Goal: Task Accomplishment & Management: Complete application form

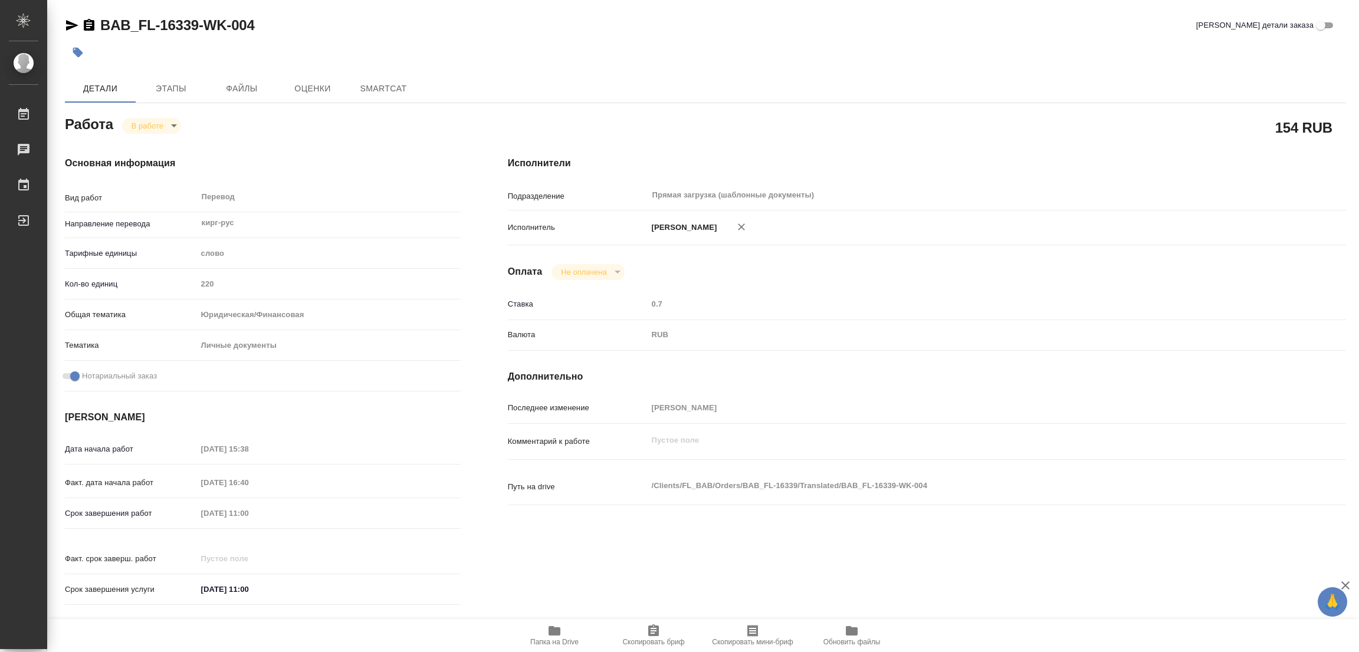
type textarea "x"
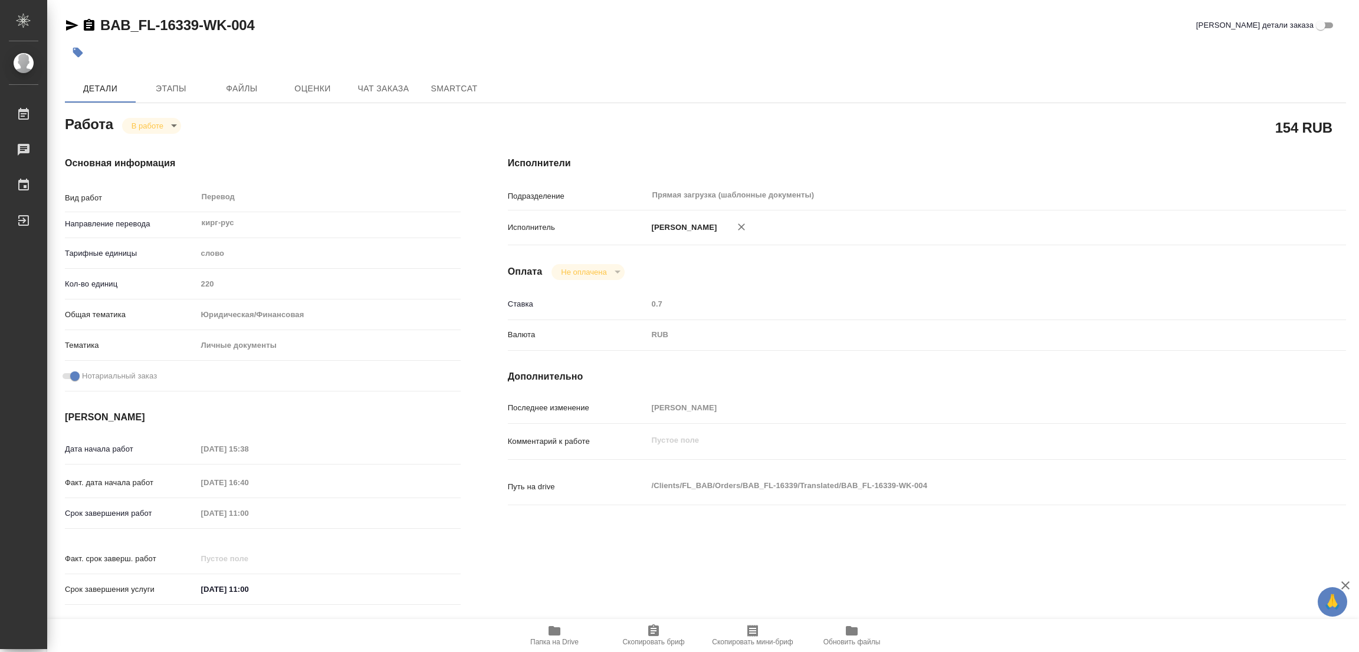
type textarea "x"
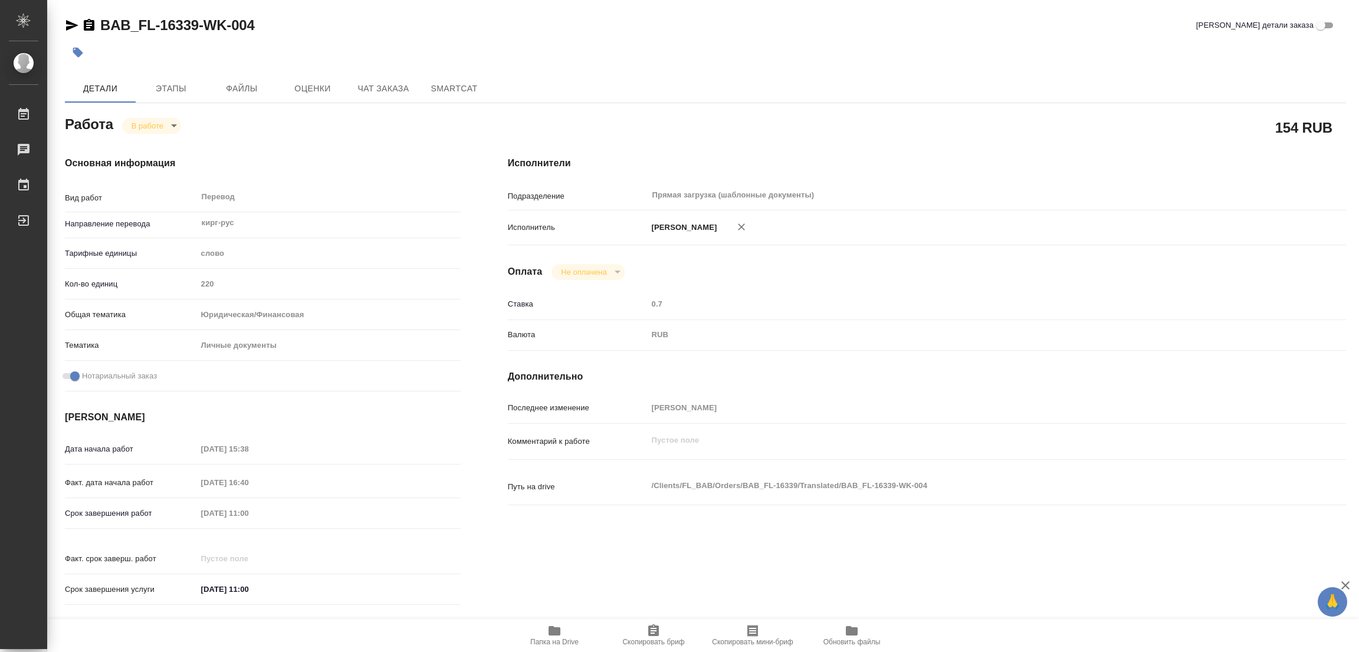
type textarea "x"
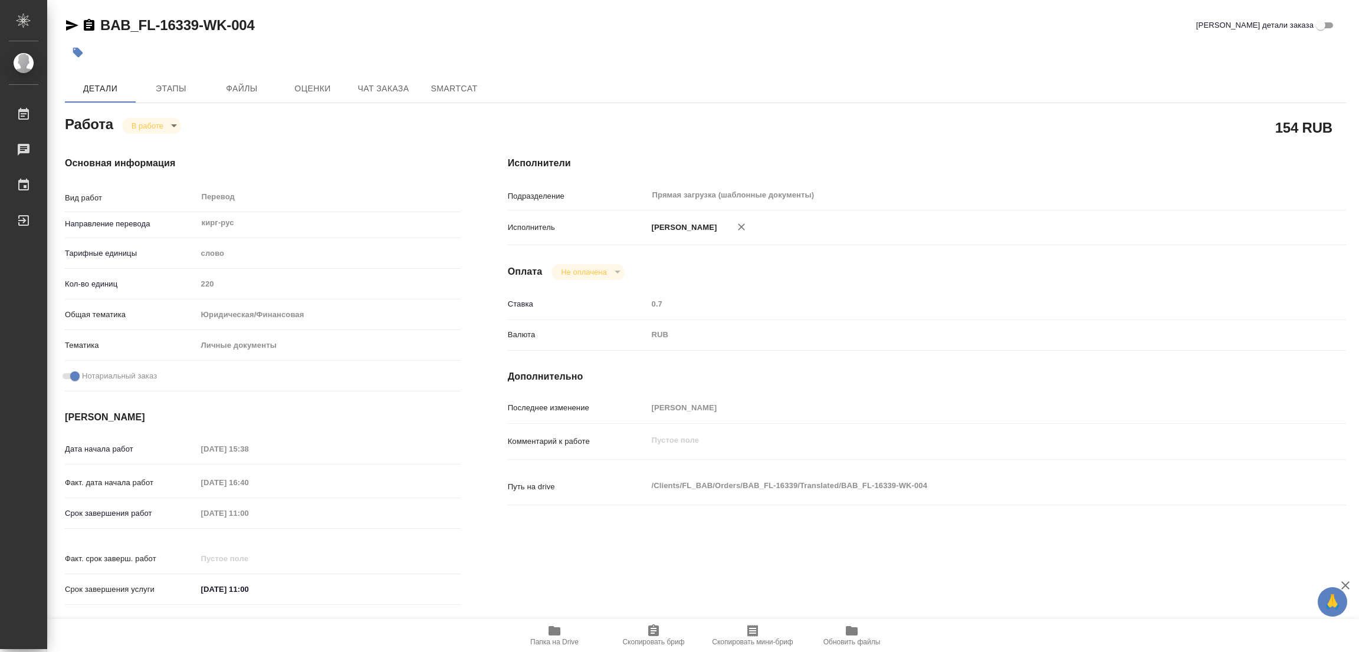
type textarea "x"
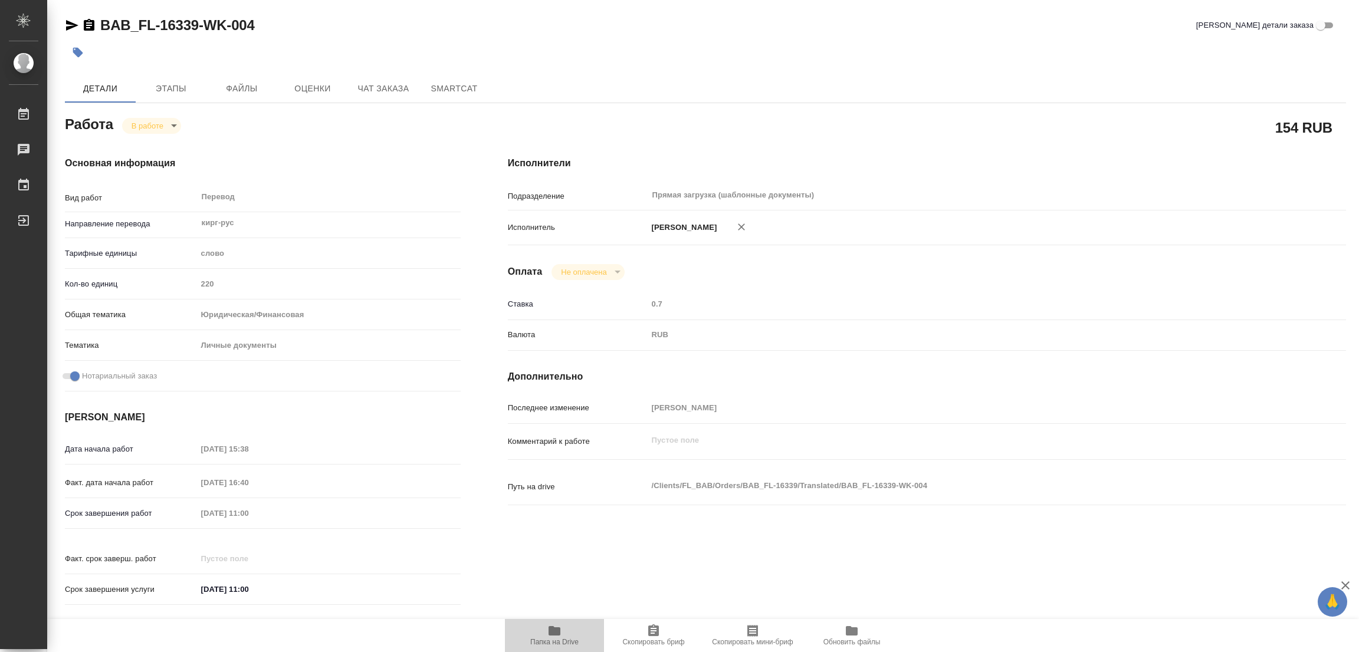
click at [553, 628] on icon "button" at bounding box center [554, 630] width 12 height 9
click at [172, 86] on span "Этапы" at bounding box center [171, 88] width 57 height 15
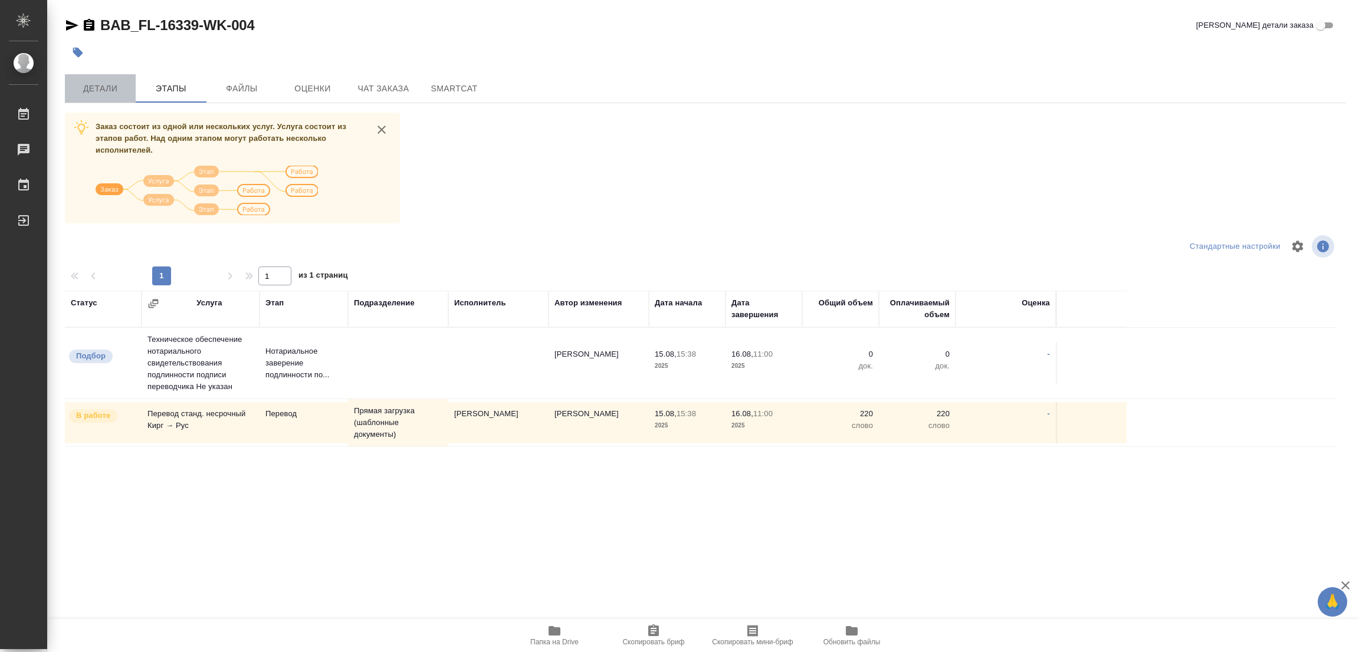
click at [91, 88] on span "Детали" at bounding box center [100, 88] width 57 height 15
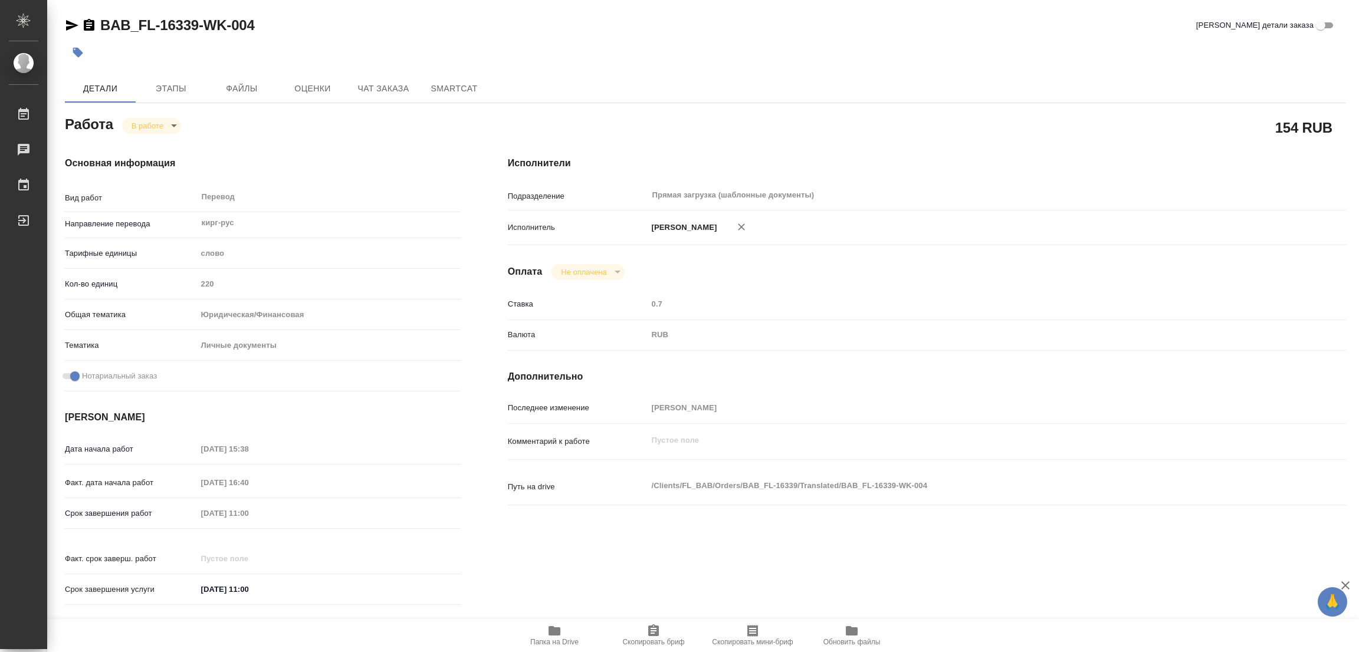
type textarea "x"
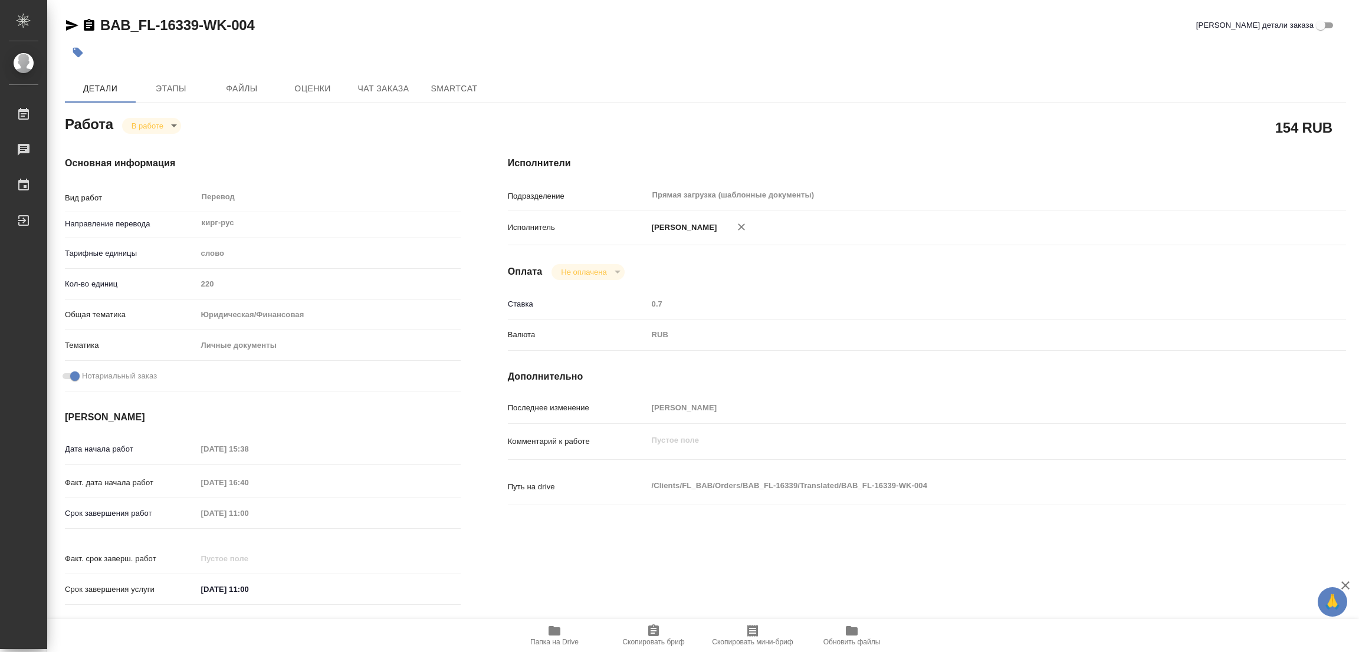
type textarea "x"
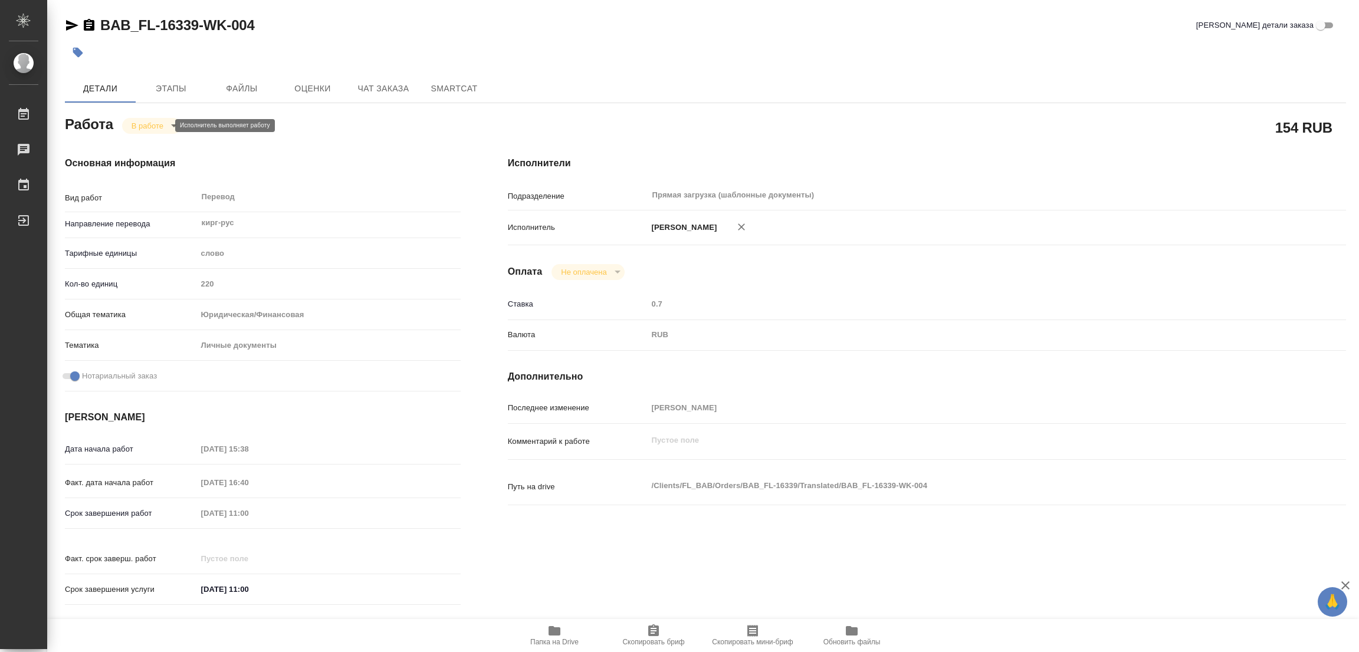
click at [141, 127] on body "🙏 .cls-1 fill:#fff; AWATERA [PERSON_NAME] Работы 0 Чаты График Выйти BAB_FL-163…" at bounding box center [679, 326] width 1359 height 652
type textarea "x"
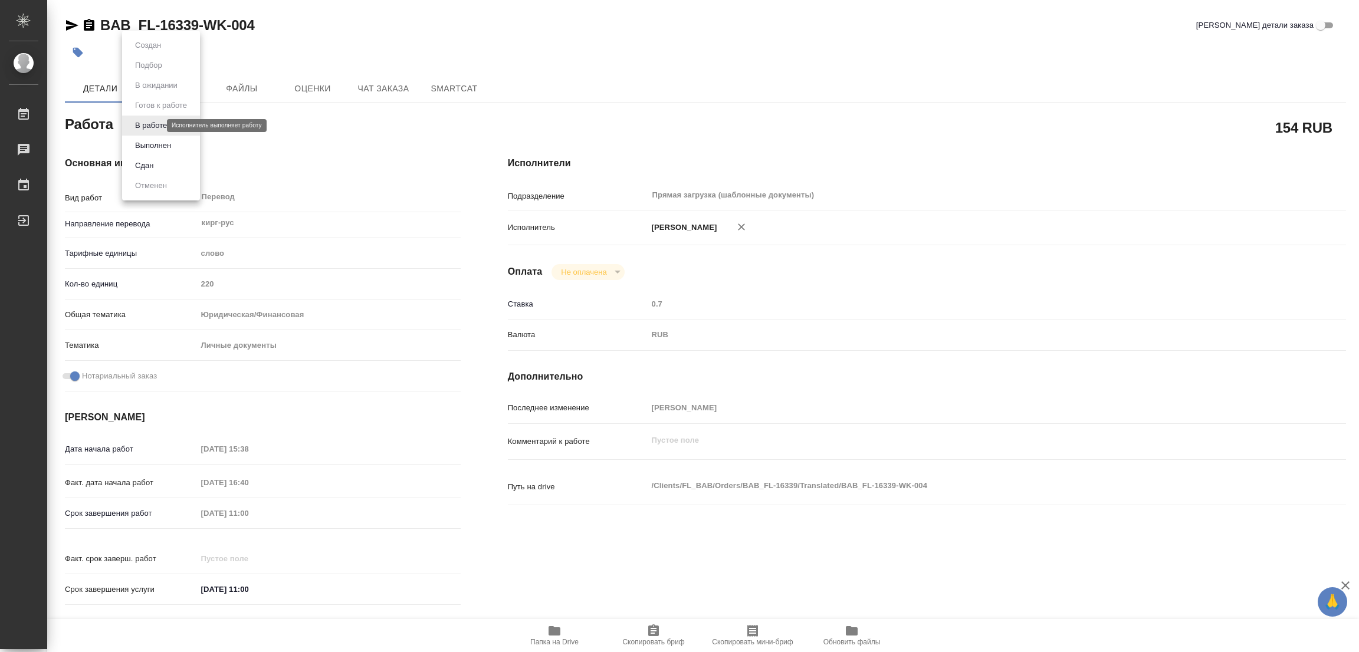
type textarea "x"
click at [142, 146] on button "Выполнен" at bounding box center [152, 145] width 43 height 13
type textarea "x"
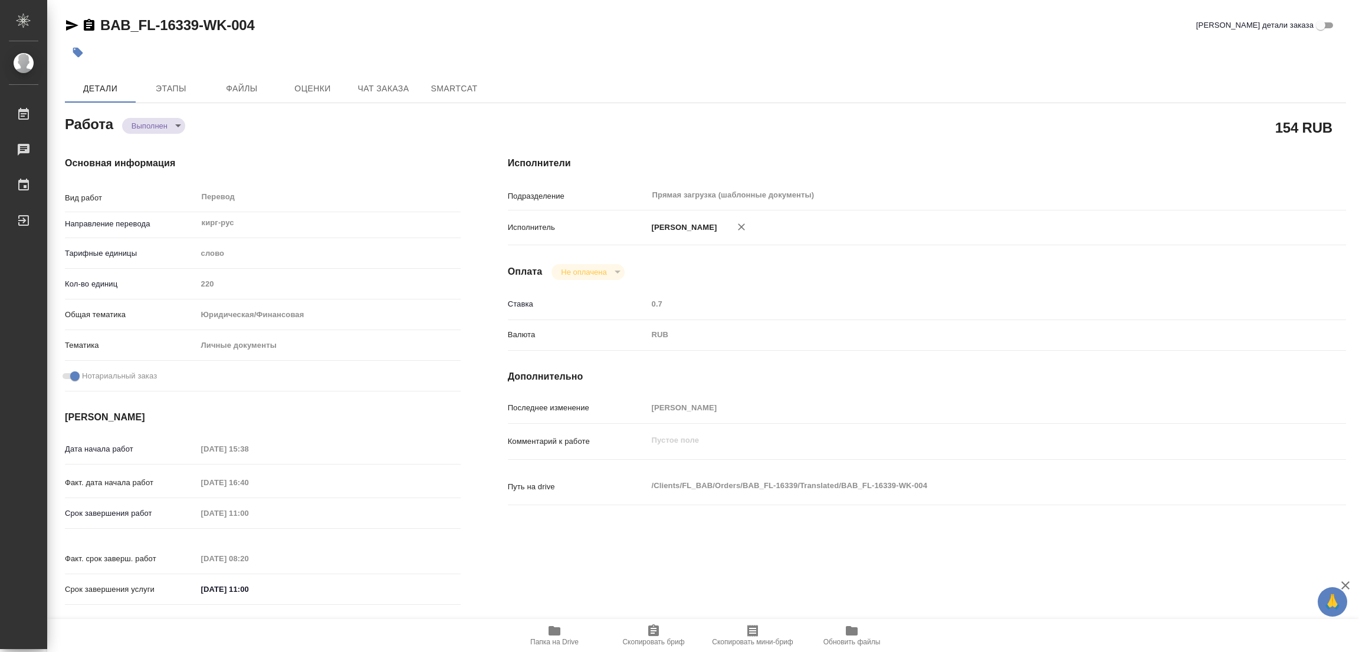
type textarea "x"
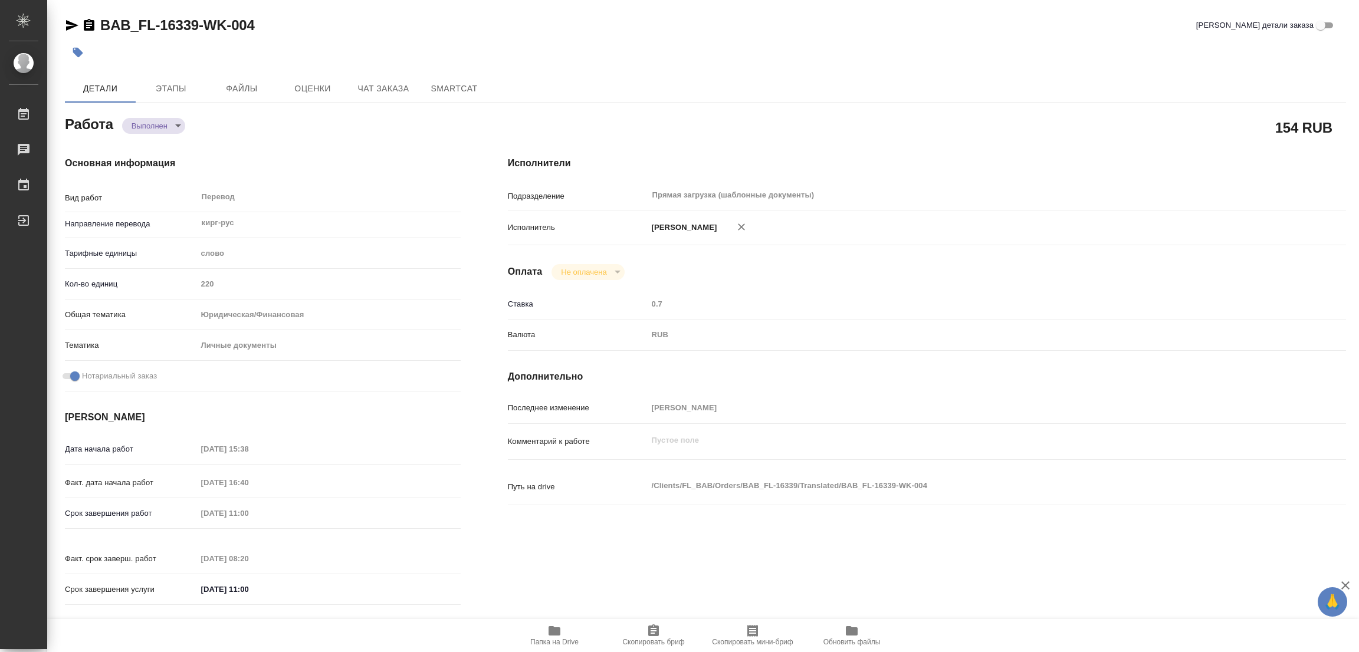
type textarea "x"
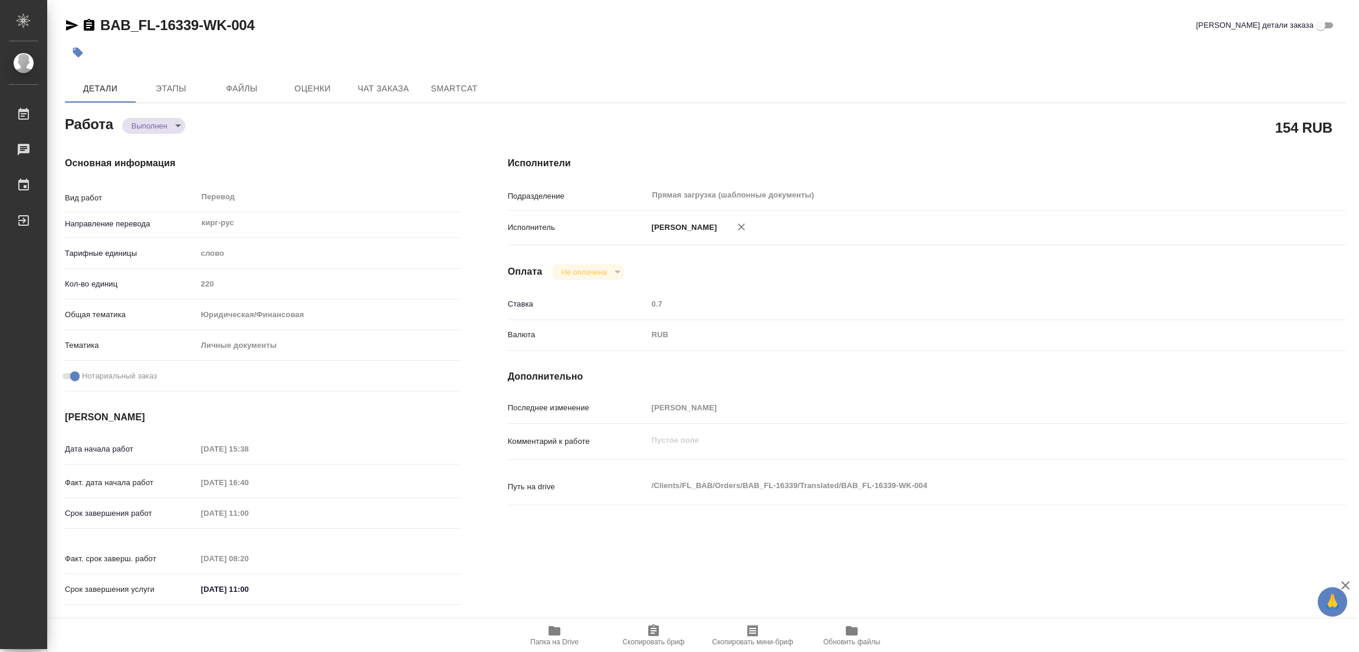
type textarea "x"
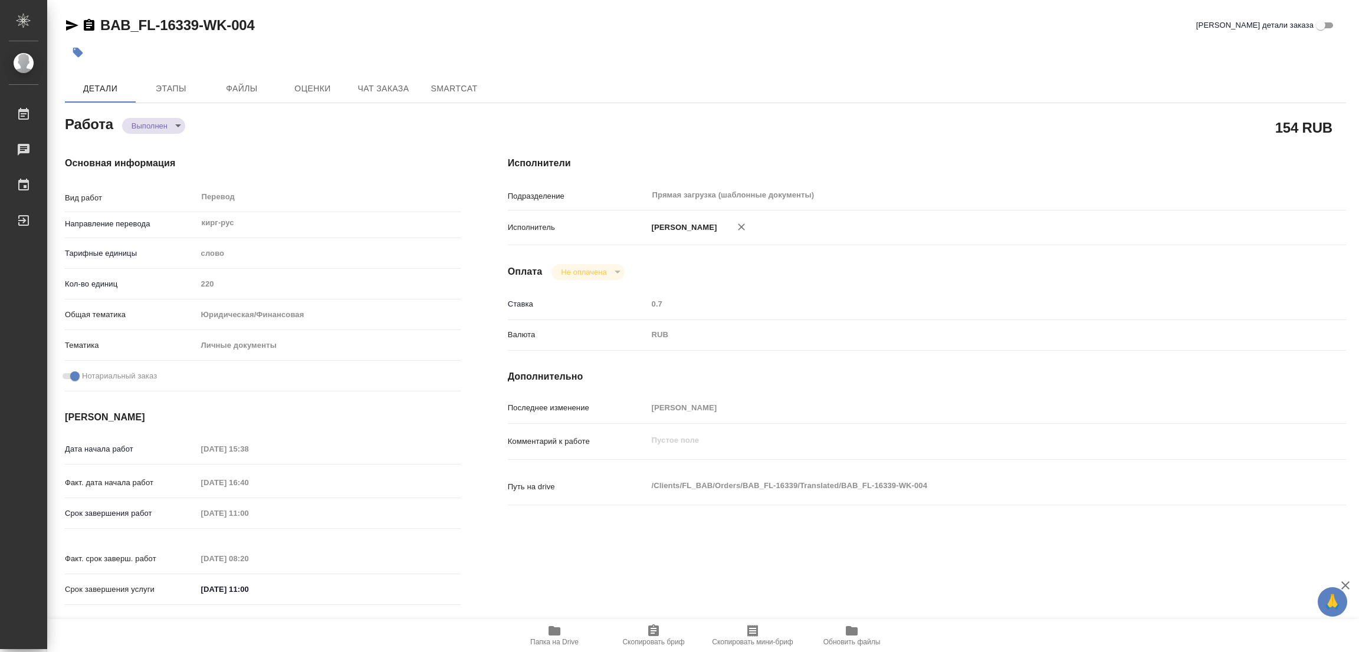
type textarea "x"
click at [76, 51] on icon "button" at bounding box center [78, 53] width 10 height 10
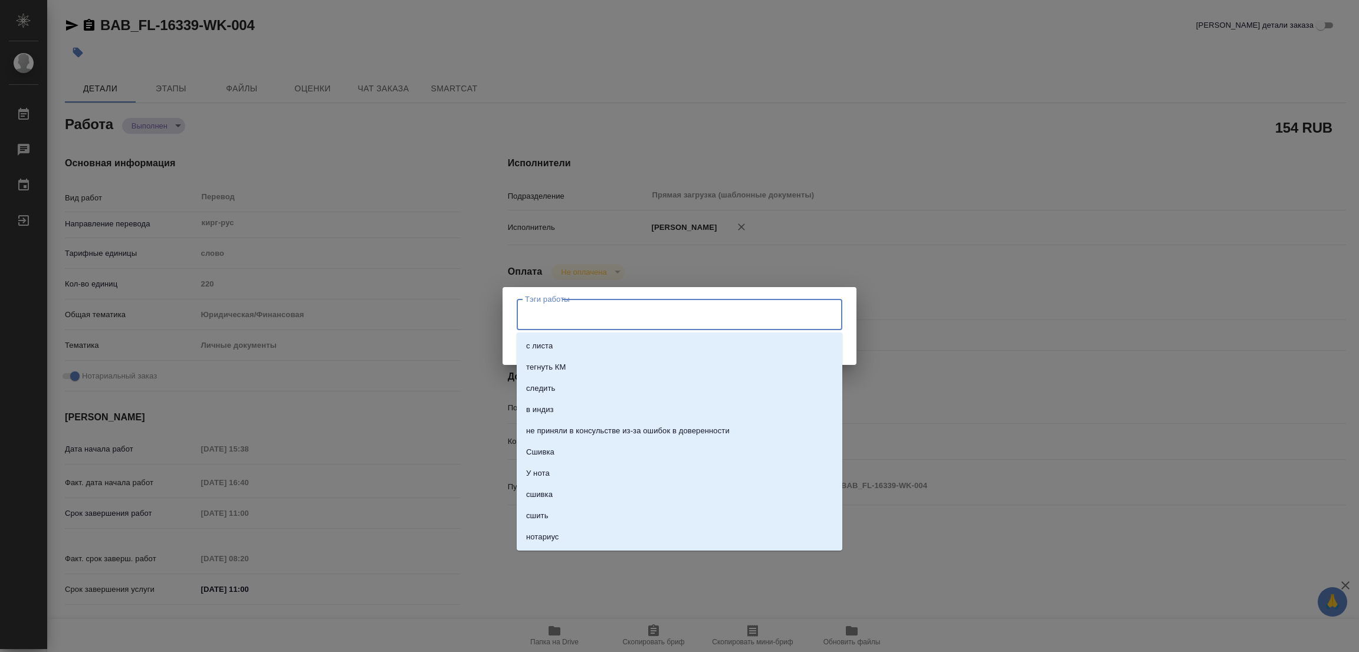
click at [567, 305] on input "Тэги работы" at bounding box center [668, 314] width 292 height 20
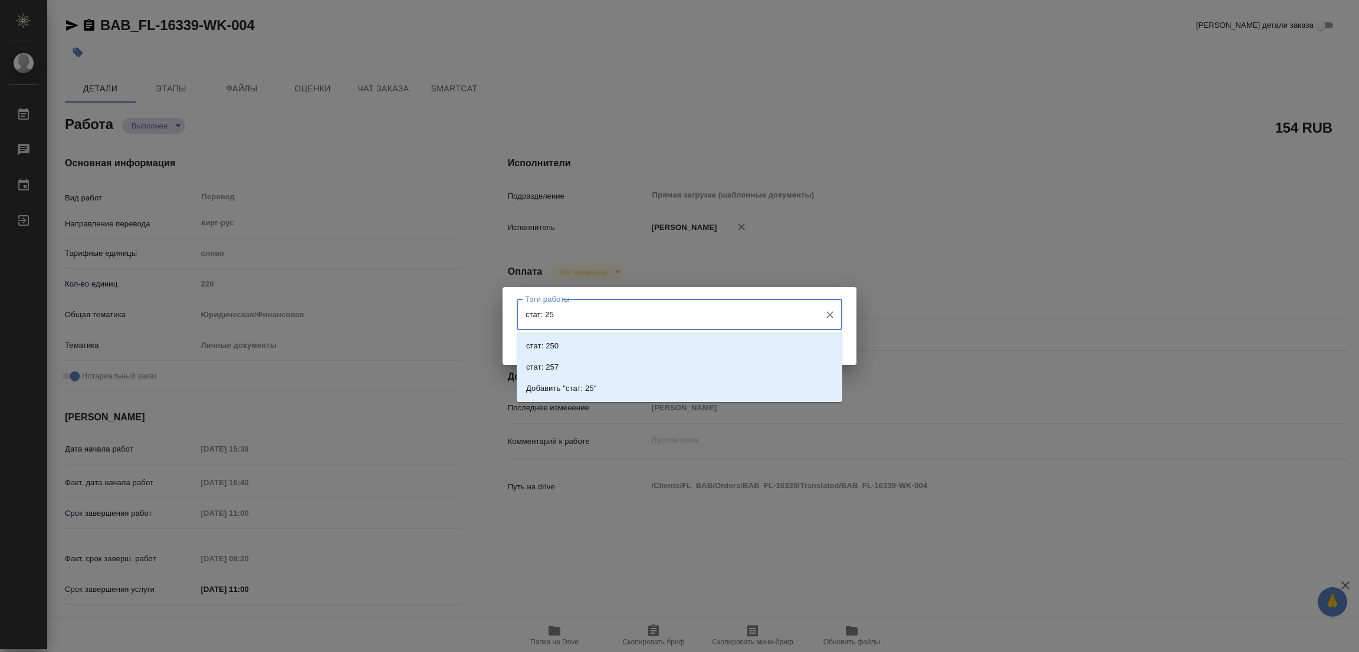
type input "стат: 250"
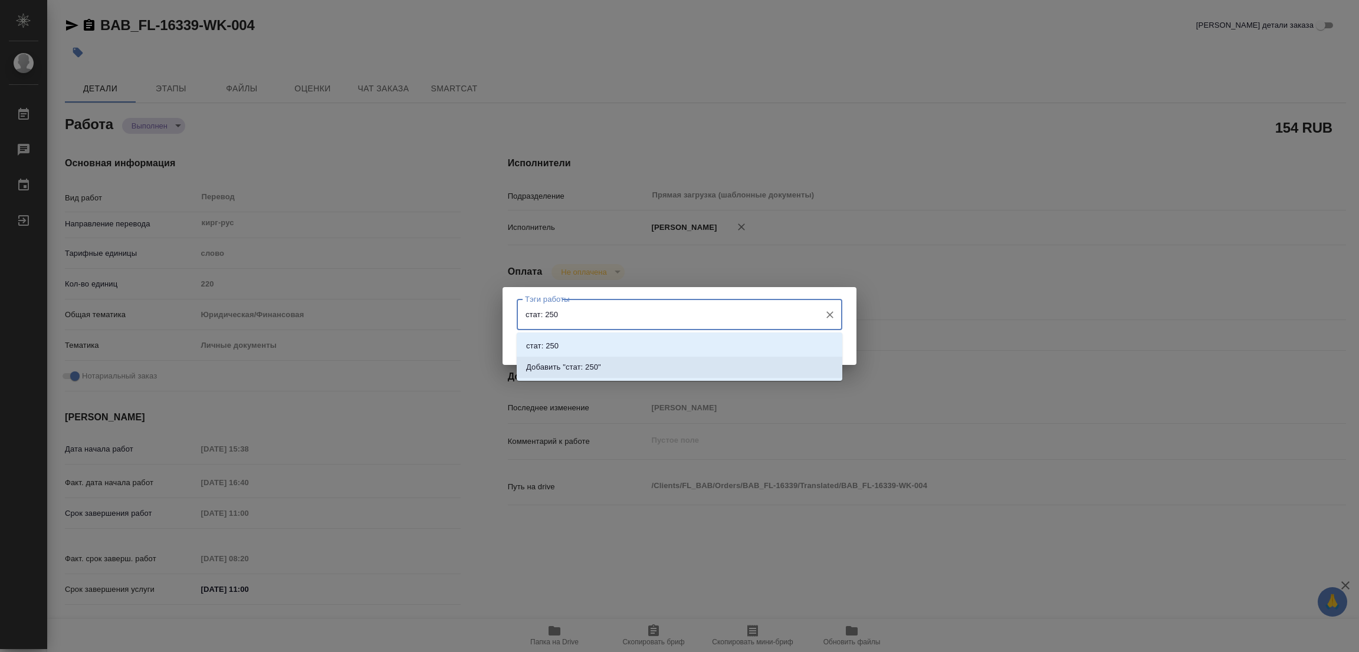
click at [569, 366] on p "Добавить "стат: 250"" at bounding box center [563, 367] width 75 height 12
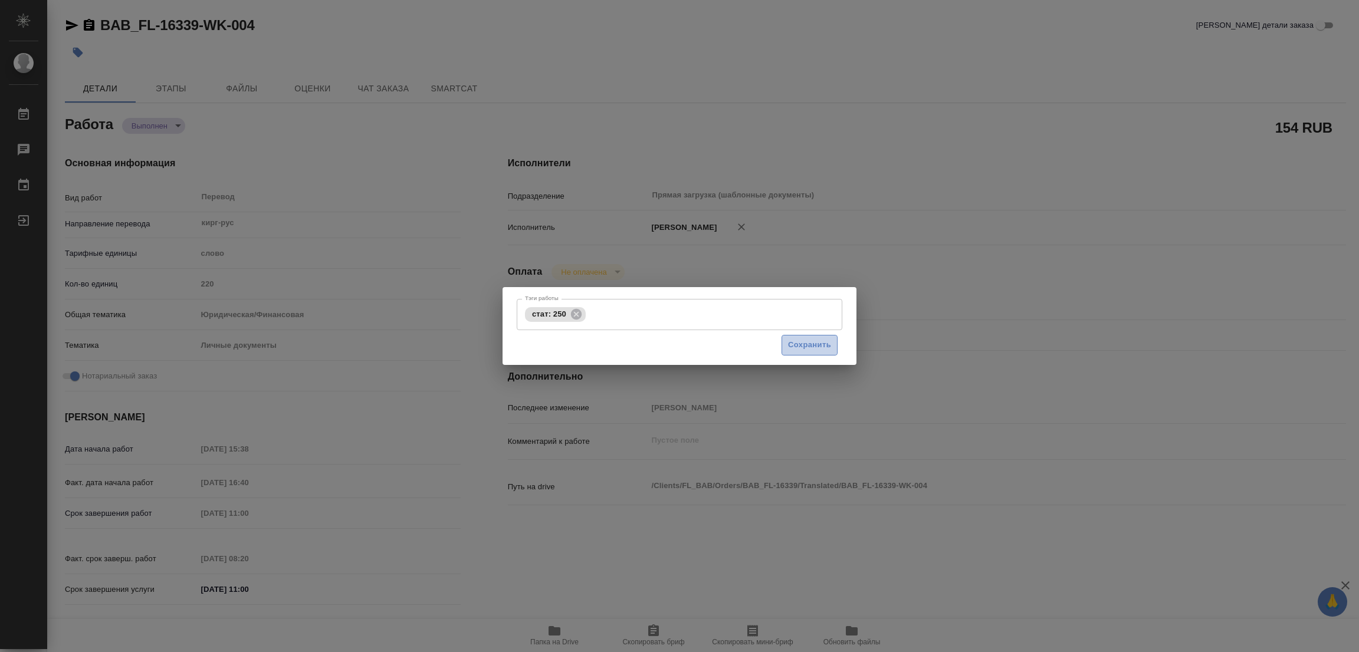
click at [800, 344] on span "Сохранить" at bounding box center [809, 345] width 43 height 14
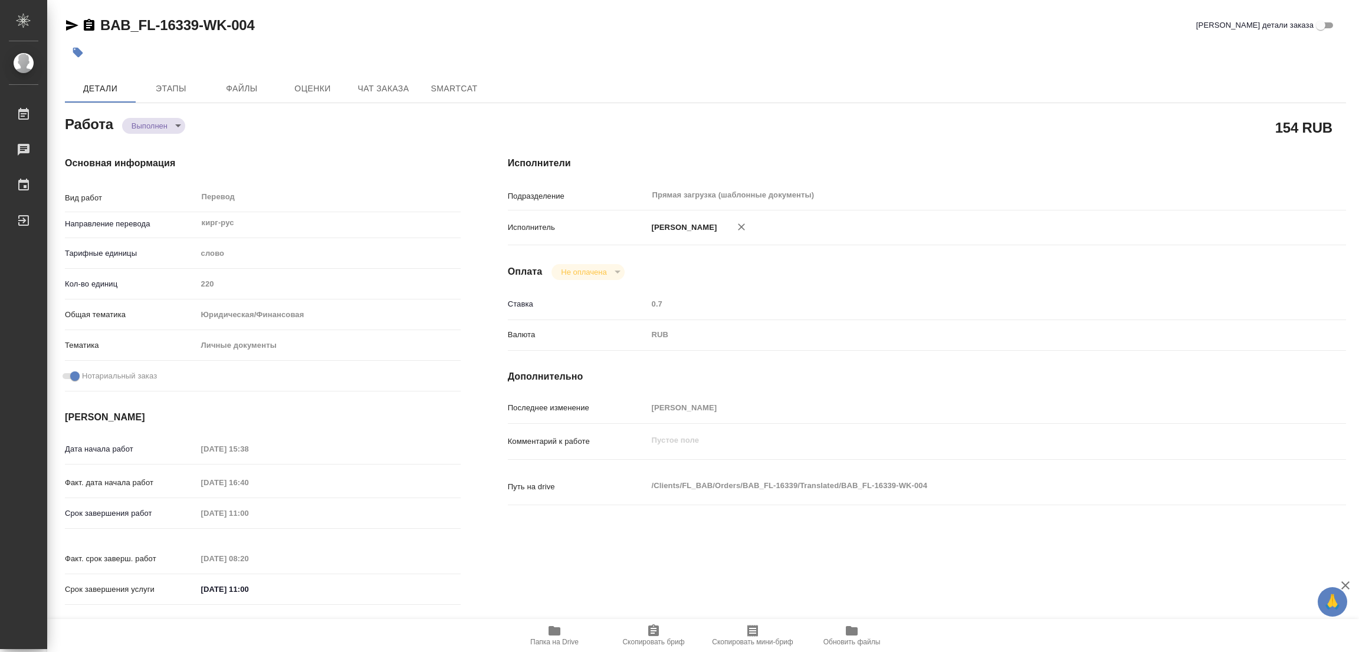
type input "completed"
type textarea "Перевод"
type textarea "x"
type input "кирг-рус"
type input "5a8b1489cc6b4906c91bfd90"
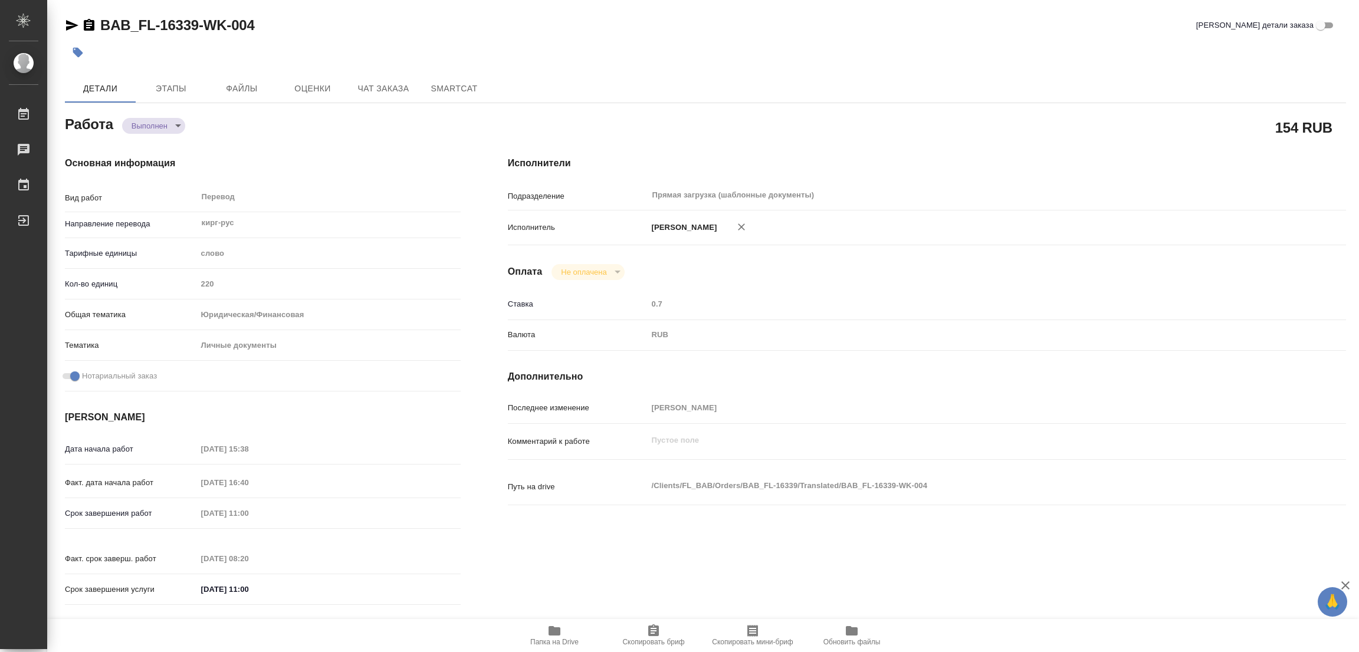
type input "220"
type input "yr-fn"
type input "5a8b8b956a9677013d343cfe"
checkbox input "true"
type input "[DATE] 15:38"
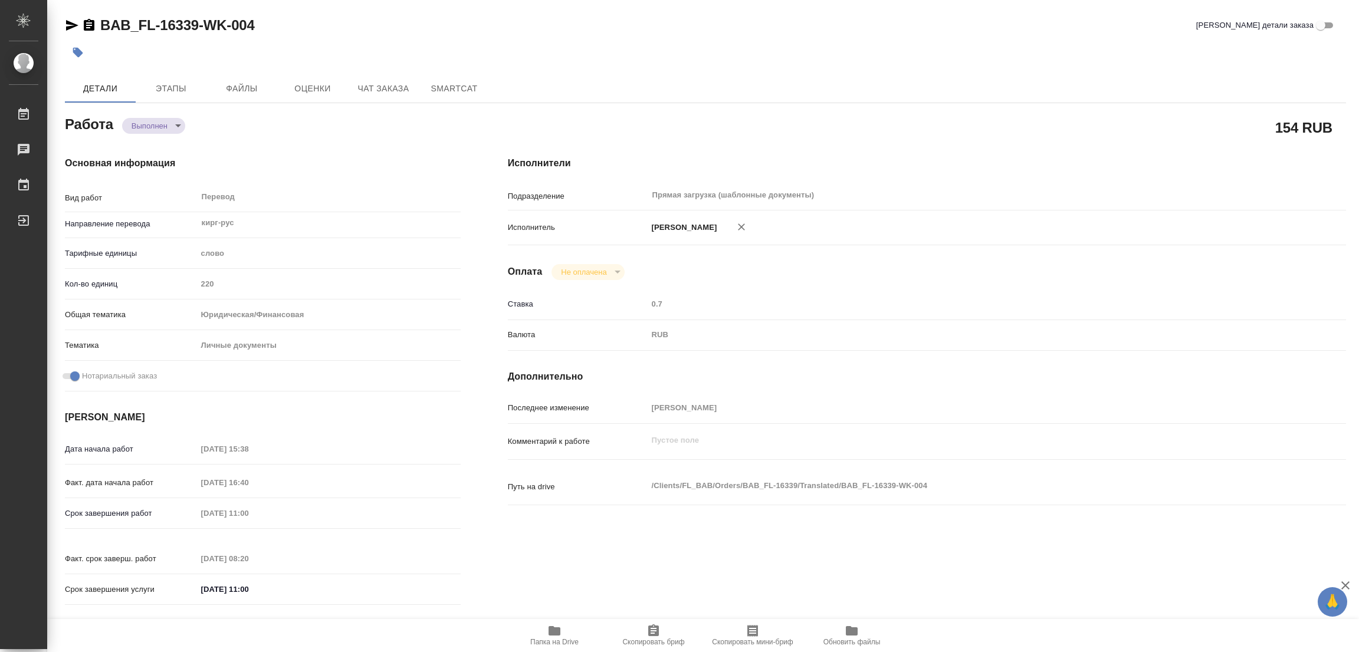
type input "[DATE] 16:40"
type input "[DATE] 11:00"
type input "[DATE] 08:20"
type input "[DATE] 11:00"
type input "Прямая загрузка (шаблонные документы)"
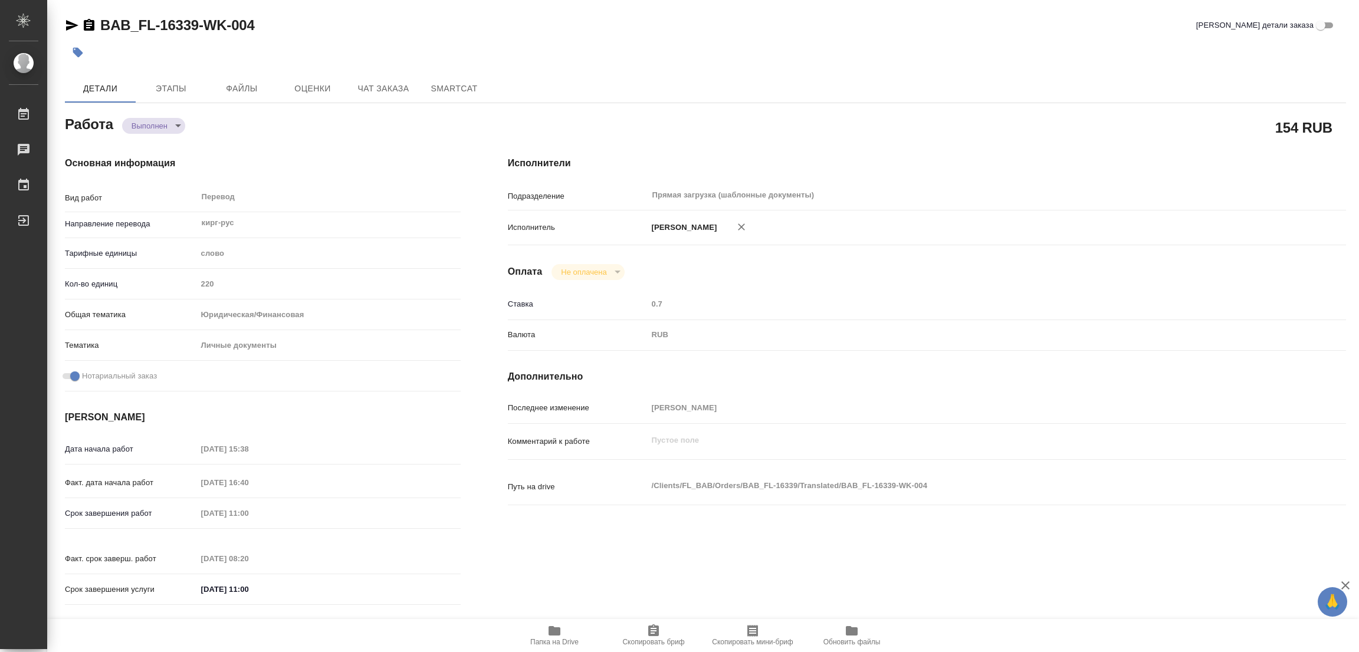
type input "notPayed"
type input "0.7"
type input "RUB"
type input "[PERSON_NAME]"
type textarea "x"
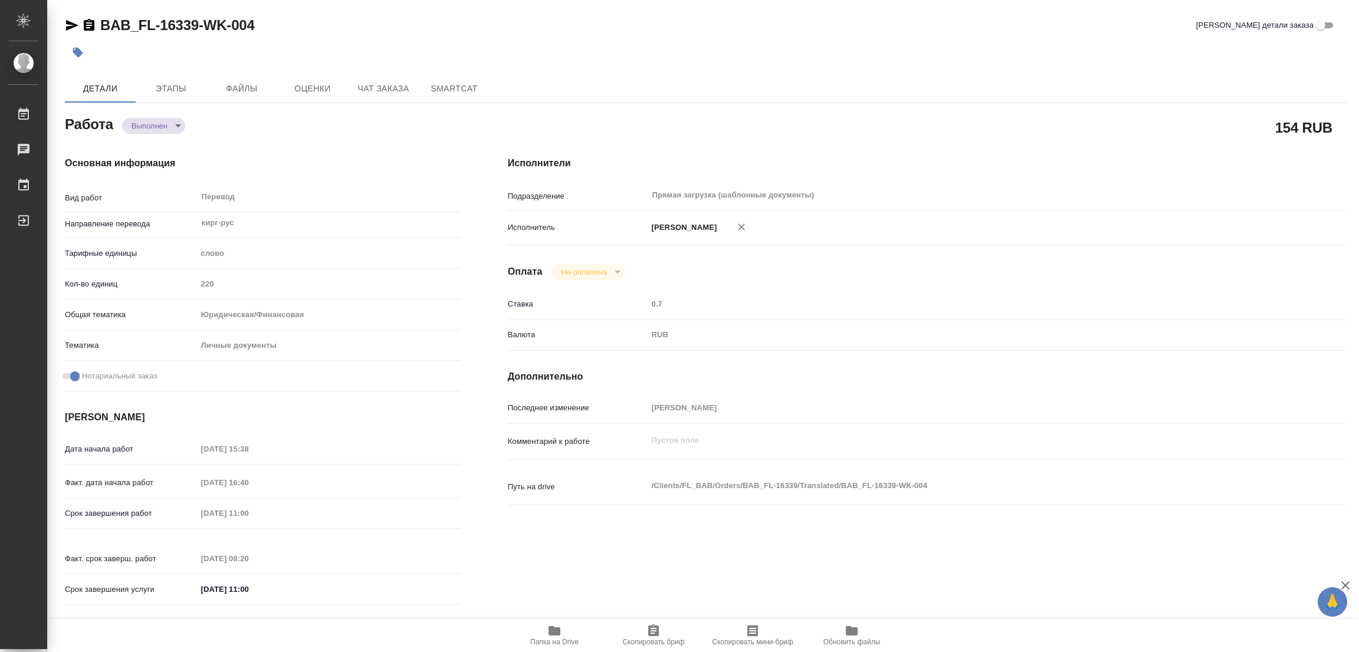
type textarea "/Clients/FL_BAB/Orders/BAB_FL-16339/Translated/BAB_FL-16339-WK-004"
type textarea "x"
type input "BAB_FL-16339"
type input "Перевод станд. несрочный"
type input "Корректура, Редактура, Приёмка по качеству, Перевод, Постредактура машинного пе…"
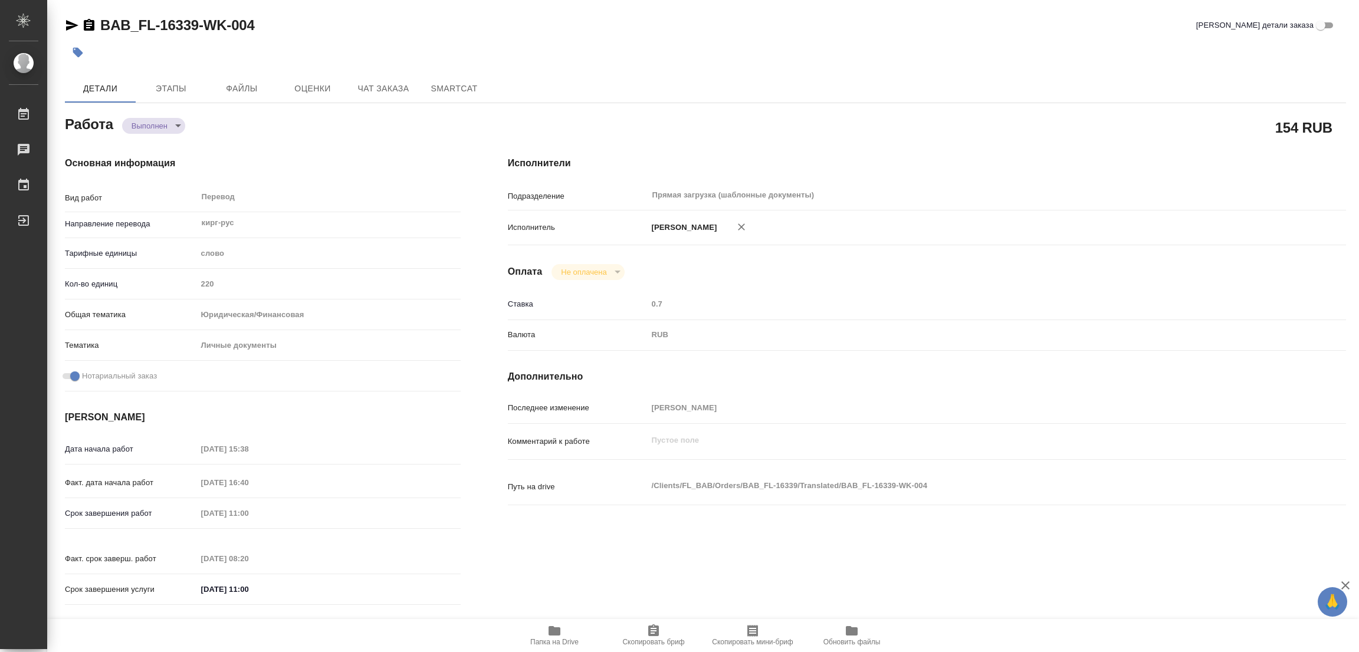
type input "[PERSON_NAME]"
type input "/Clients/FL_BAB/Orders/BAB_FL-16339"
type textarea "x"
type textarea "[PERSON_NAME] [PERSON_NAME] перенабираем"
type textarea "x"
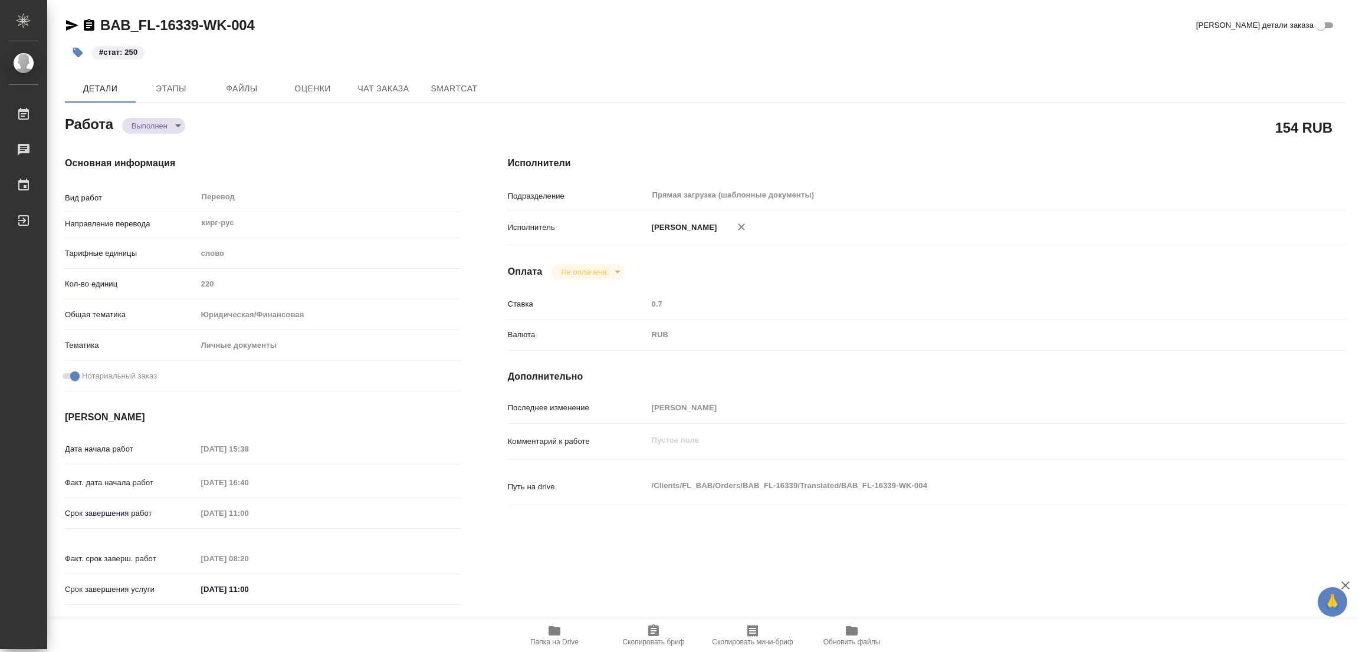
type textarea "x"
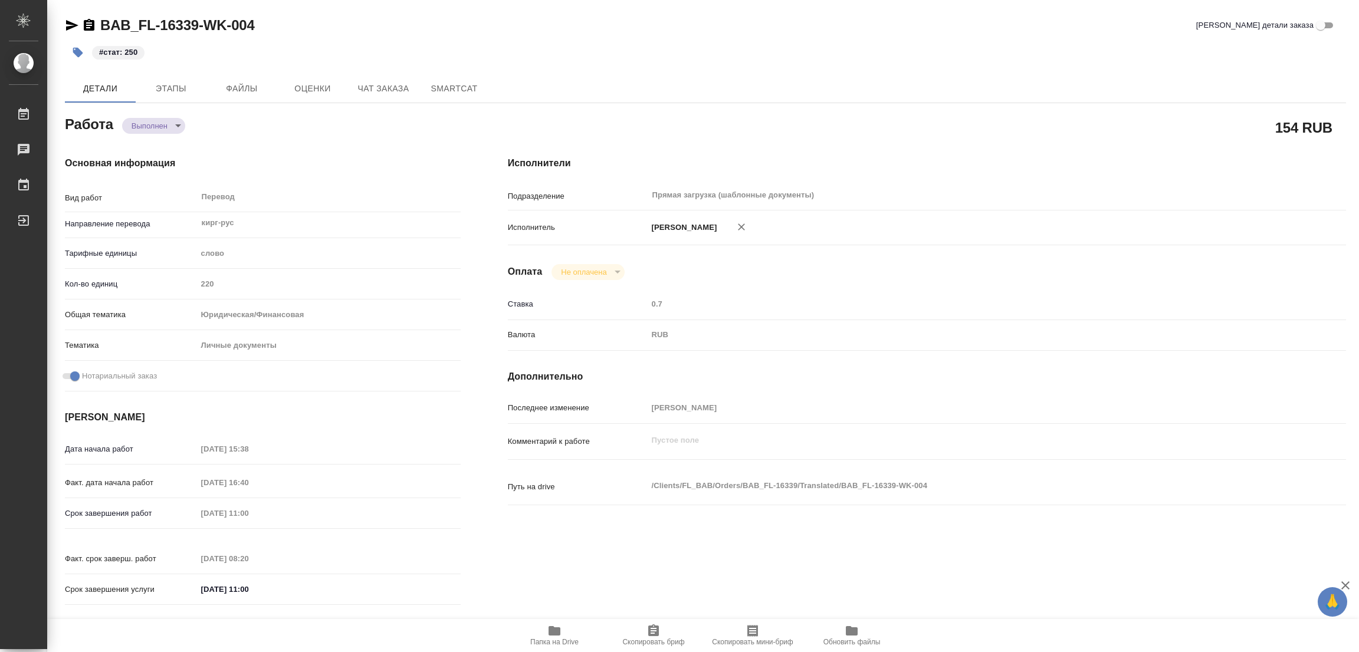
type textarea "x"
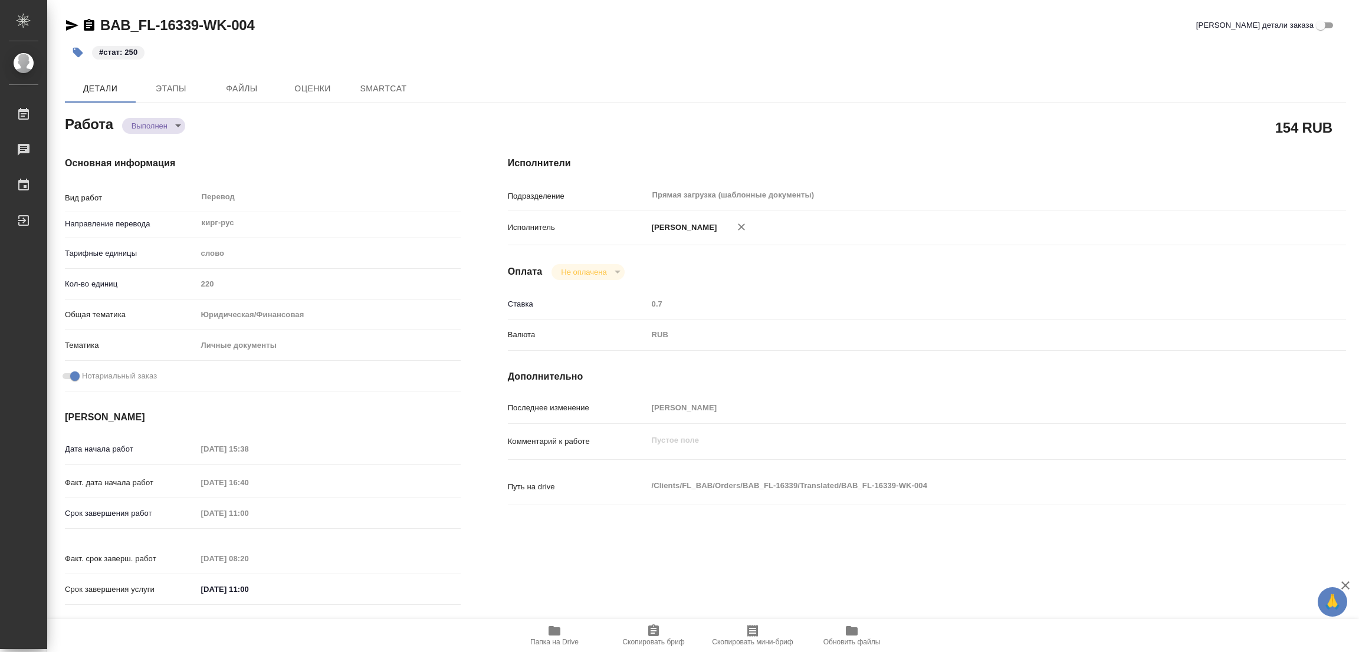
type textarea "x"
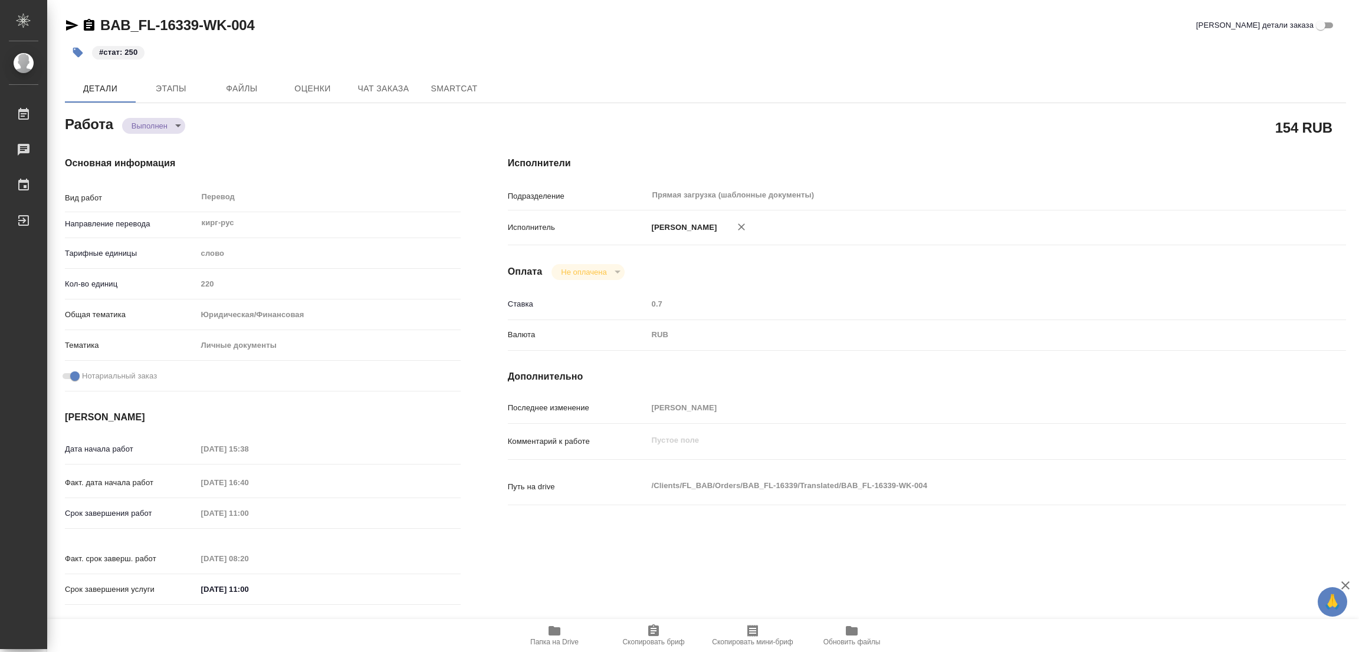
type textarea "x"
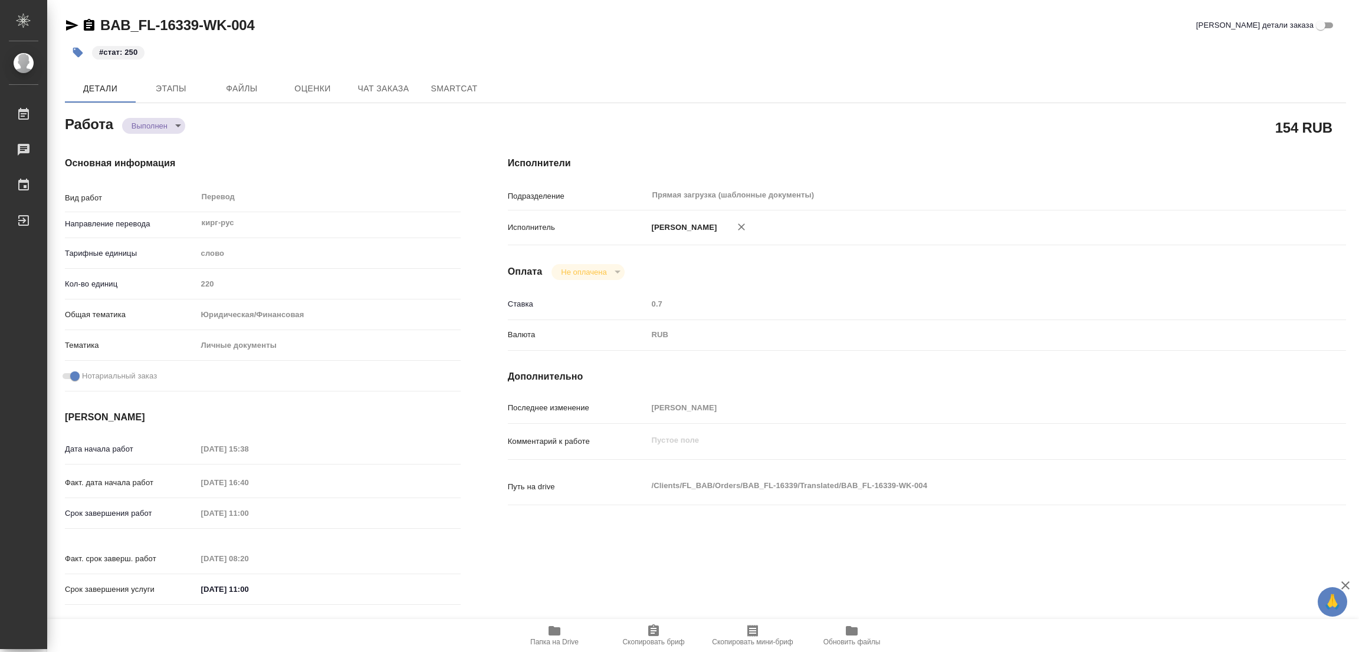
type textarea "x"
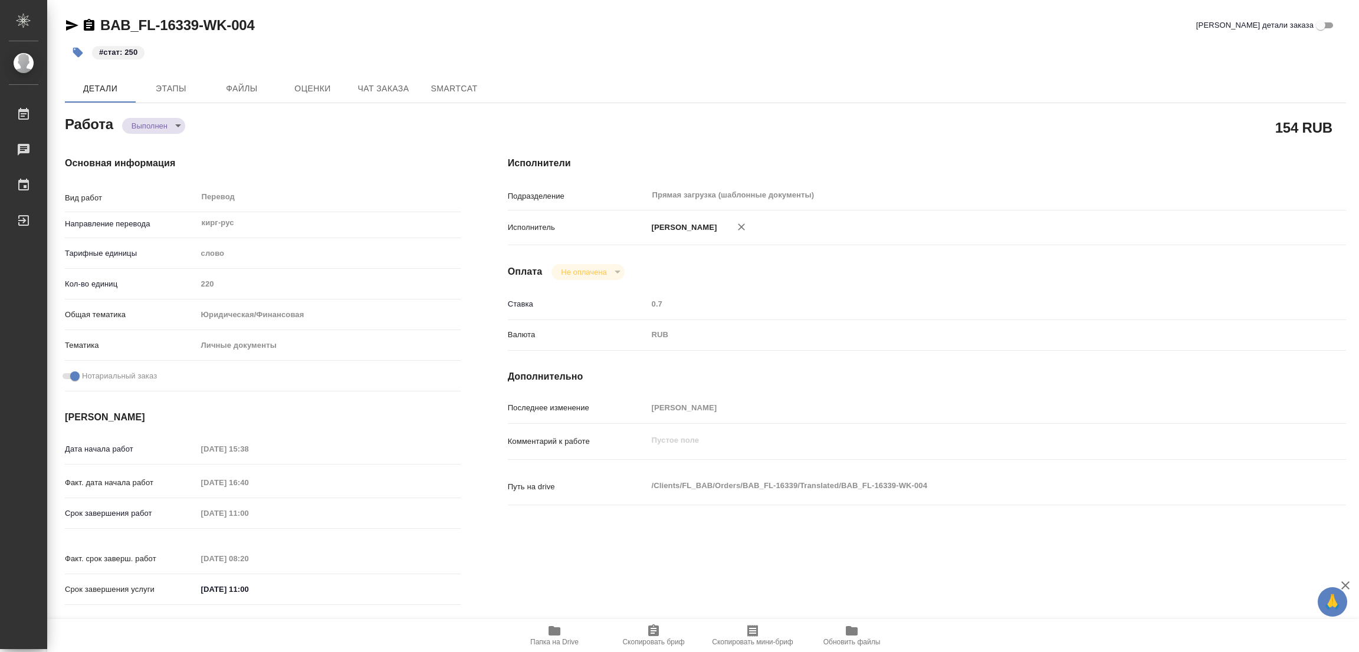
type textarea "x"
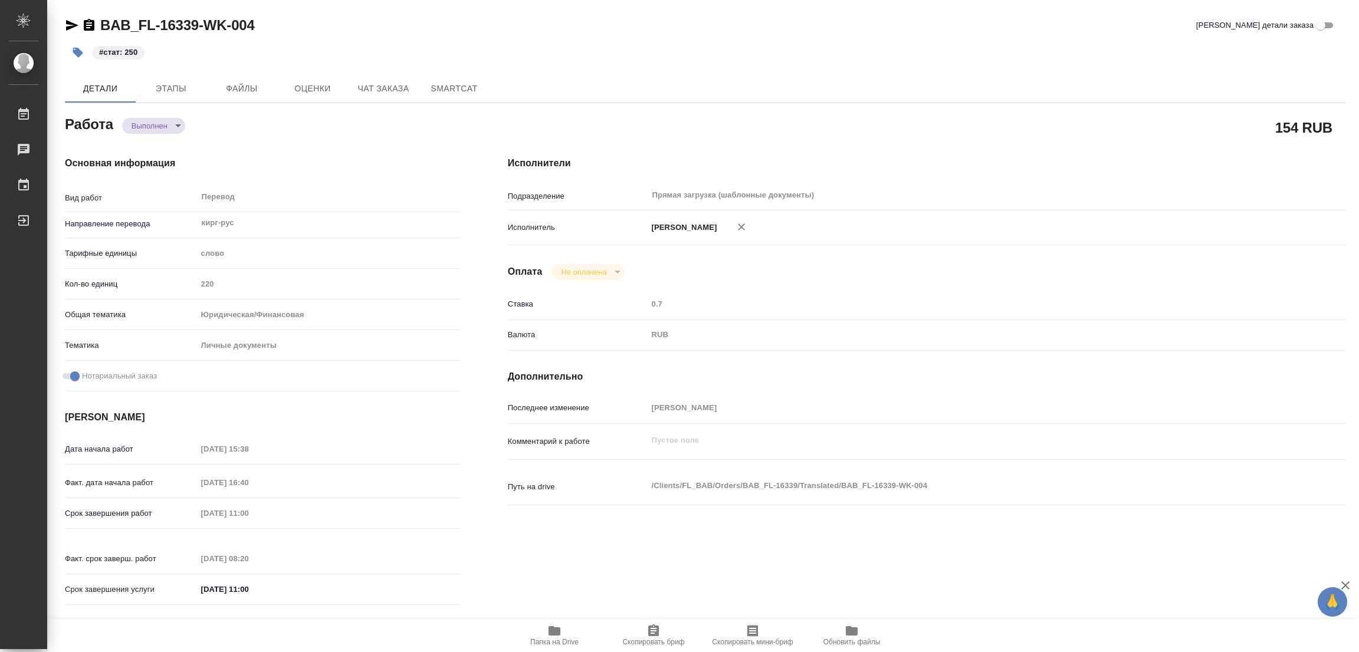
type textarea "x"
